Goal: Transaction & Acquisition: Purchase product/service

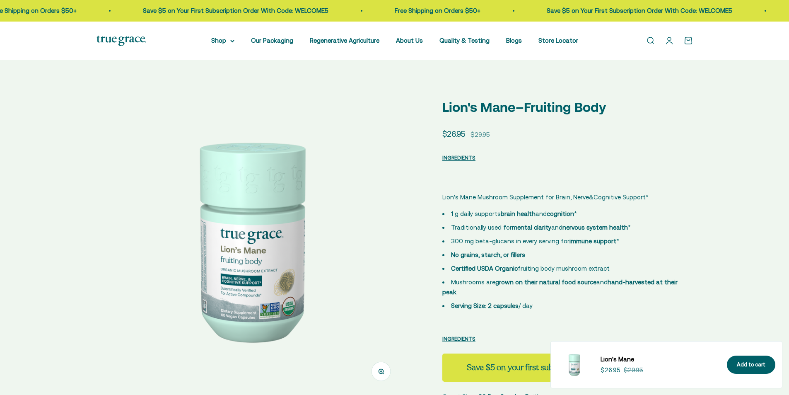
select select "3"
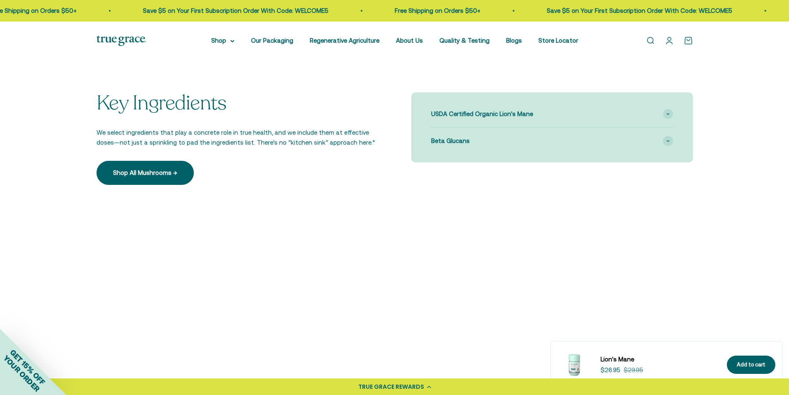
scroll to position [715, 0]
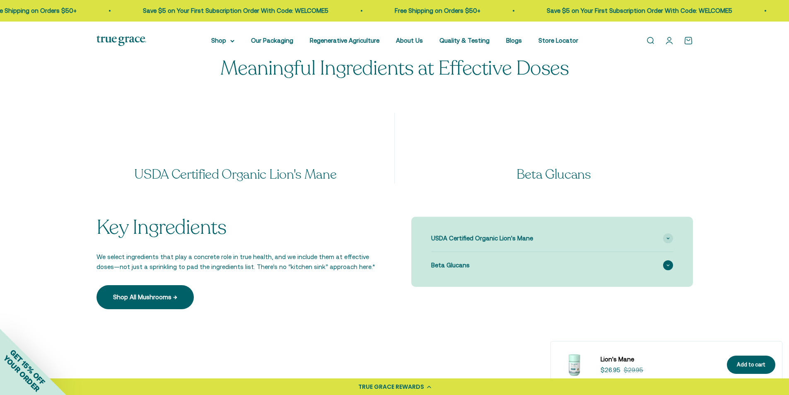
click at [459, 260] on span "Beta Glucans" at bounding box center [450, 265] width 39 height 10
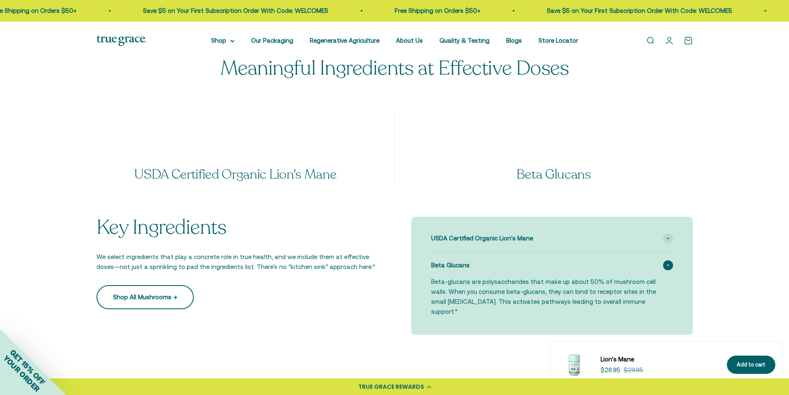
click at [167, 287] on link "Shop All Mushrooms →" at bounding box center [144, 297] width 97 height 24
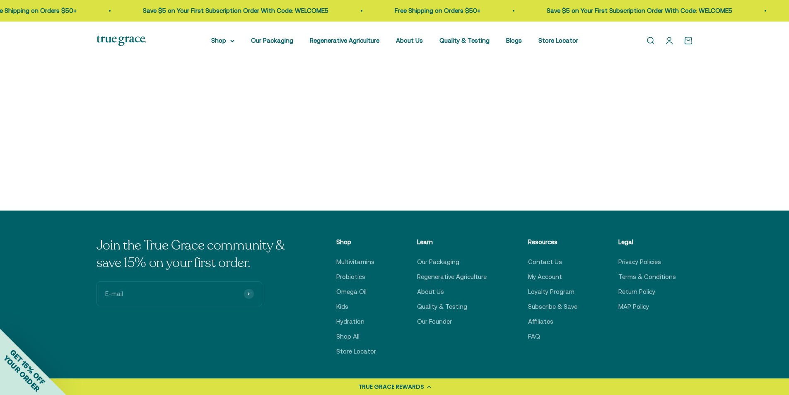
scroll to position [124, 0]
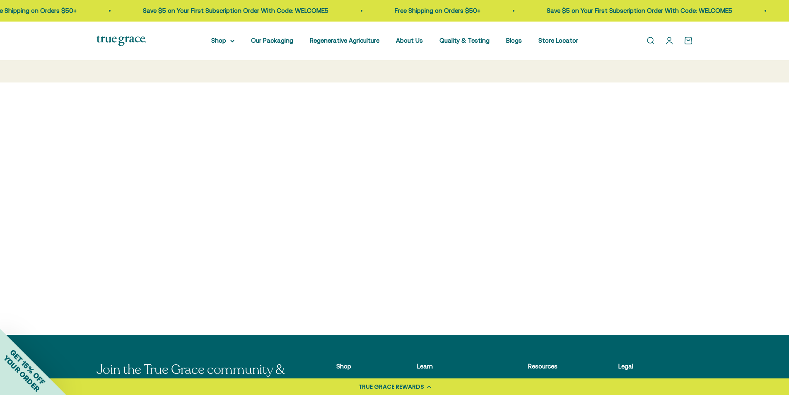
click at [477, 188] on img at bounding box center [471, 187] width 142 height 142
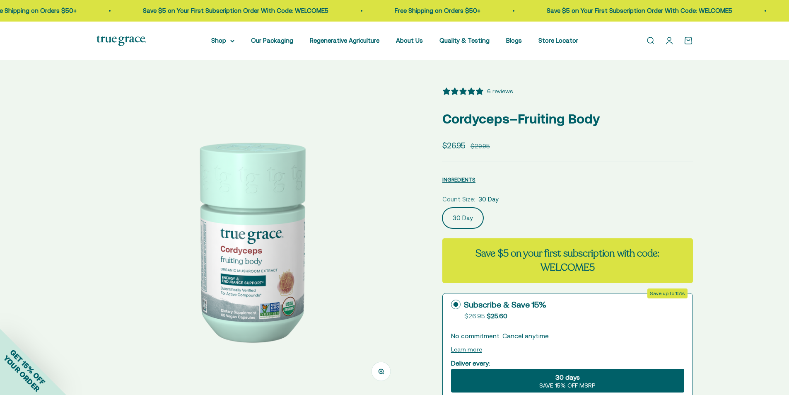
select select "3"
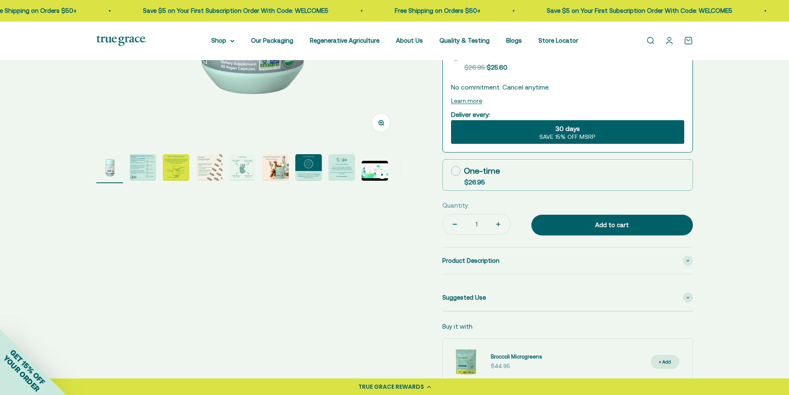
scroll to position [290, 0]
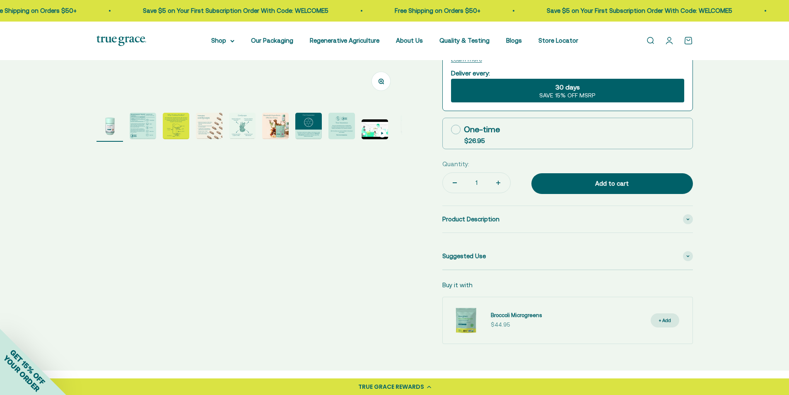
click at [217, 119] on img "Go to item 4" at bounding box center [209, 126] width 26 height 26
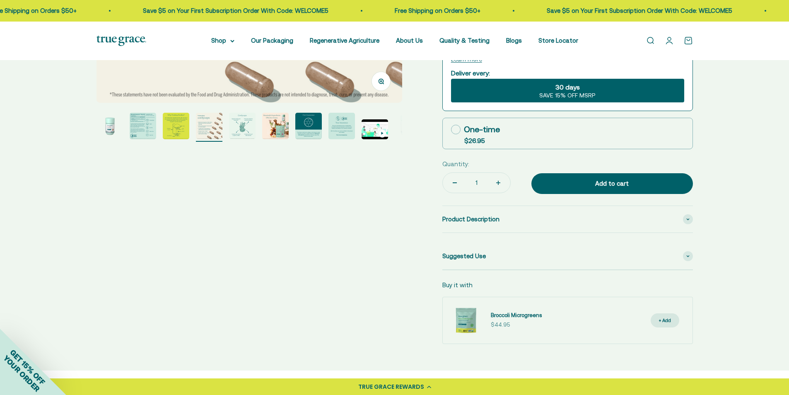
click at [253, 125] on img "Go to item 5" at bounding box center [242, 126] width 26 height 26
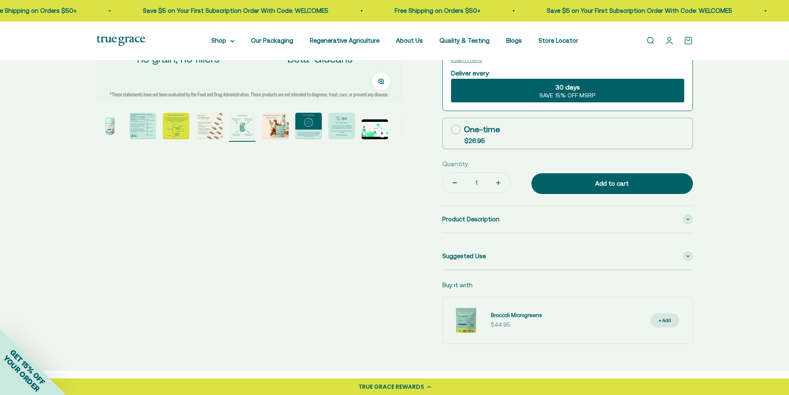
click at [278, 126] on img "Go to item 6" at bounding box center [275, 126] width 26 height 26
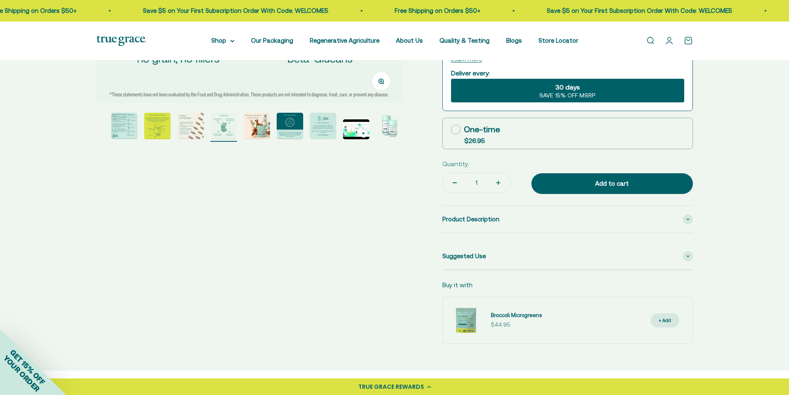
scroll to position [0, 1580]
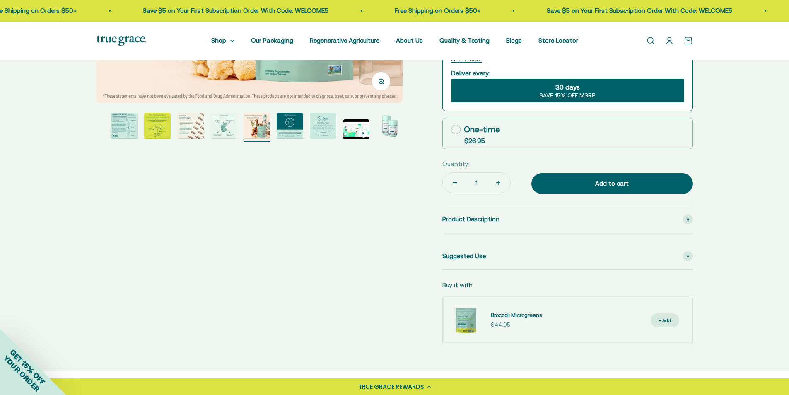
click at [340, 132] on page-dots at bounding box center [249, 127] width 306 height 29
click at [354, 128] on img "Go to item 9" at bounding box center [356, 129] width 26 height 20
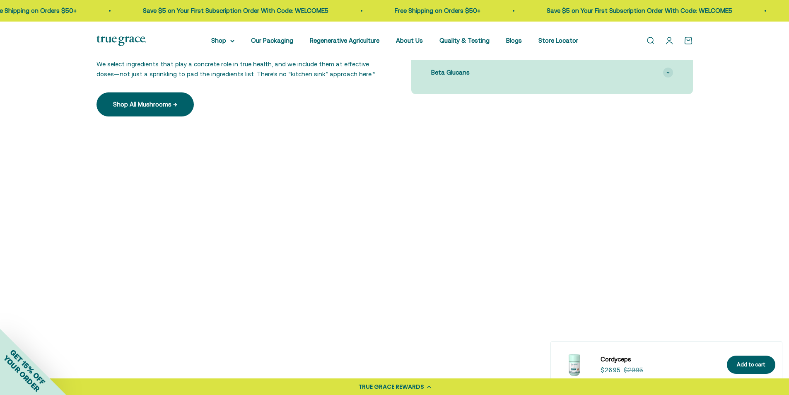
scroll to position [787, 0]
